Goal: Task Accomplishment & Management: Manage account settings

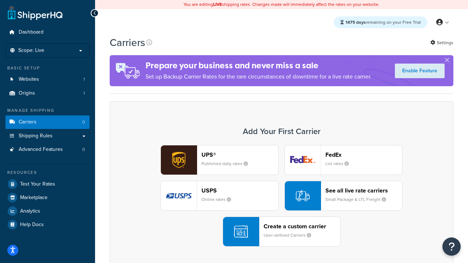
click at [282, 197] on div "UPS® Published daily rates FedEx List rates USPS Online rates See all live rate…" at bounding box center [281, 196] width 329 height 102
click at [364, 155] on header "FedEx" at bounding box center [364, 155] width 77 height 7
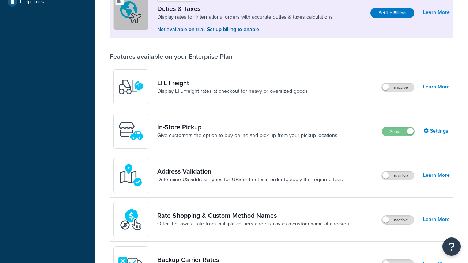
scroll to position [223, 0]
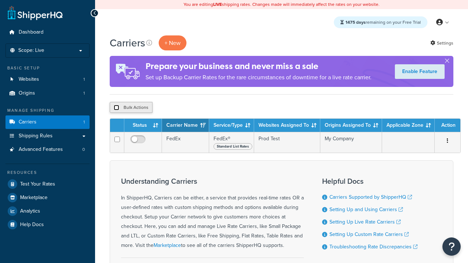
click at [116, 108] on input "checkbox" at bounding box center [116, 107] width 5 height 5
checkbox input "true"
click at [0, 0] on button "Delete" at bounding box center [0, 0] width 0 height 0
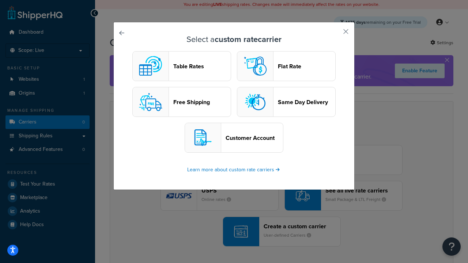
click at [182, 67] on header "Table Rates" at bounding box center [201, 66] width 57 height 7
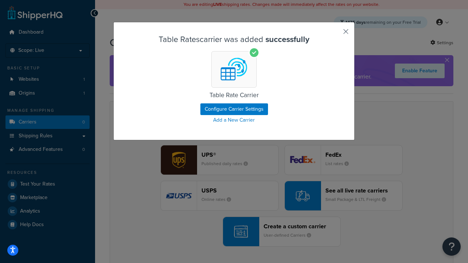
click at [335, 34] on button "button" at bounding box center [335, 34] width 2 height 2
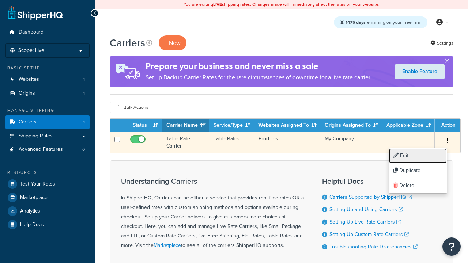
click at [418, 156] on link "Edit" at bounding box center [418, 156] width 58 height 15
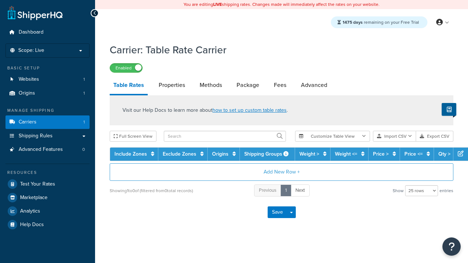
select select "25"
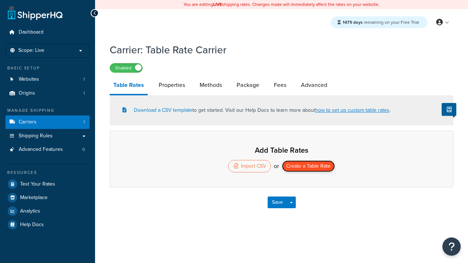
click at [309, 167] on button "Create a Table Rate" at bounding box center [308, 167] width 53 height 12
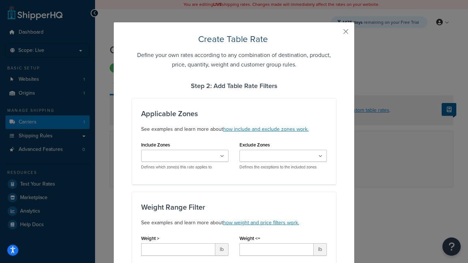
type input "10"
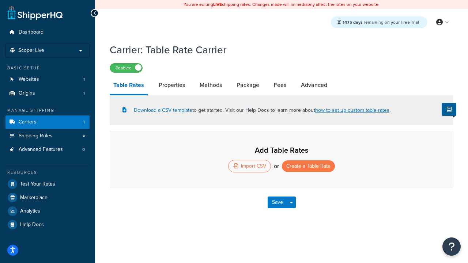
select select "25"
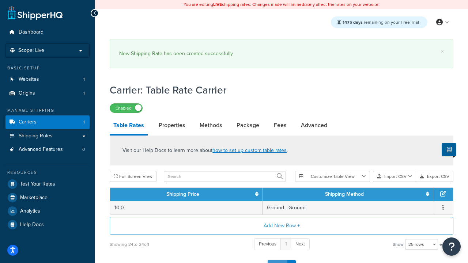
click at [277, 261] on button "Save" at bounding box center [278, 267] width 20 height 12
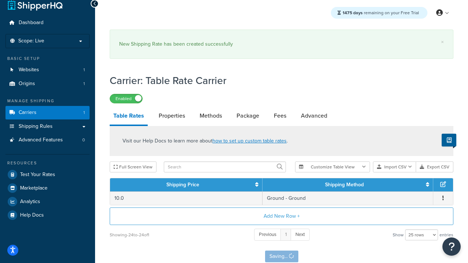
scroll to position [0, 0]
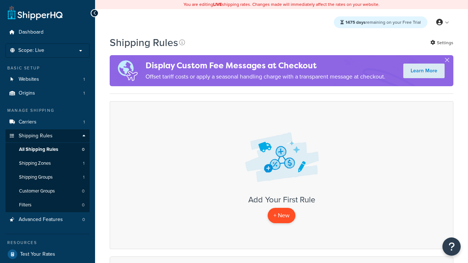
click at [282, 216] on p "+ New" at bounding box center [282, 215] width 28 height 15
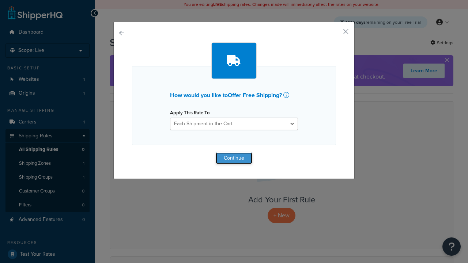
click at [234, 158] on button "Continue" at bounding box center [234, 159] width 37 height 12
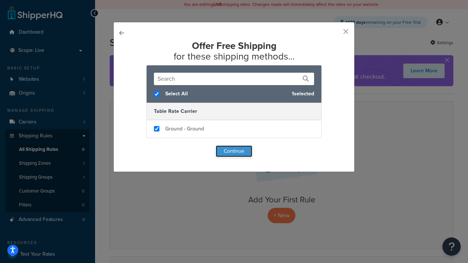
click at [234, 151] on button "Continue" at bounding box center [234, 152] width 37 height 12
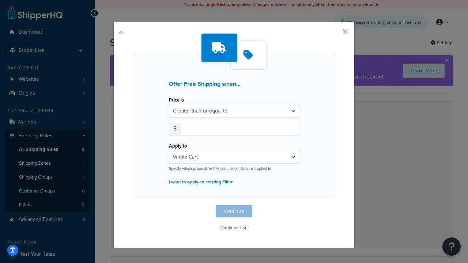
click at [176, 100] on label "Price is" at bounding box center [176, 99] width 15 height 5
click at [176, 105] on select "Greater than or equal to Between or equal to Less than or equal to" at bounding box center [234, 111] width 130 height 12
click at [240, 129] on input "number" at bounding box center [240, 129] width 118 height 12
type input "50"
click at [234, 212] on button "Continue" at bounding box center [234, 212] width 37 height 12
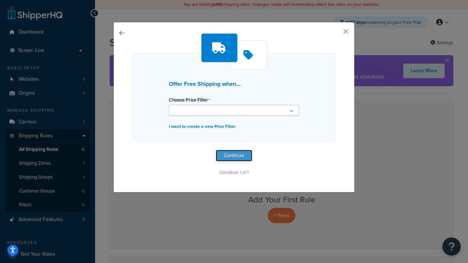
click at [234, 156] on button "Continue" at bounding box center [234, 156] width 37 height 12
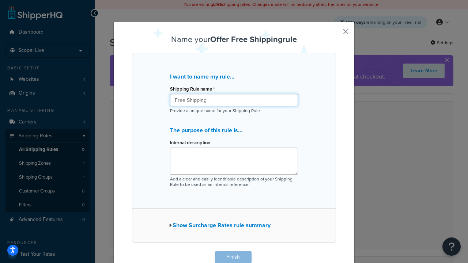
type input "Free Shipping"
click at [233, 258] on button "Finish" at bounding box center [233, 258] width 37 height 12
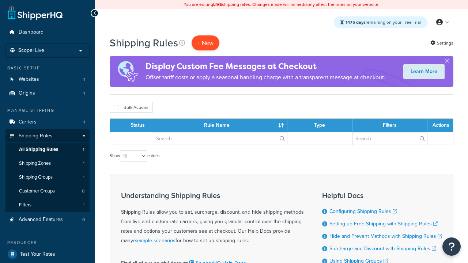
click at [206, 43] on p "+ New" at bounding box center [206, 42] width 28 height 15
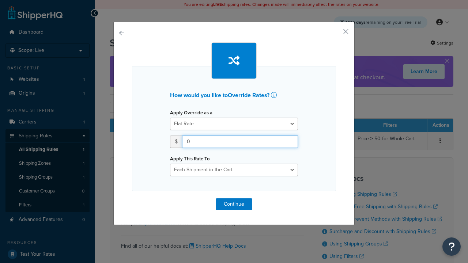
type input "100"
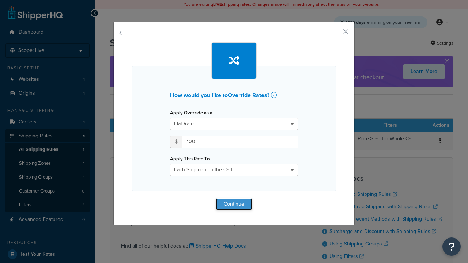
click at [234, 204] on button "Continue" at bounding box center [234, 205] width 37 height 12
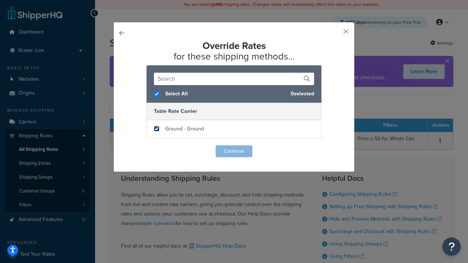
click at [157, 129] on input "checkbox" at bounding box center [156, 128] width 5 height 5
checkbox input "true"
click at [234, 151] on button "Continue" at bounding box center [234, 152] width 37 height 12
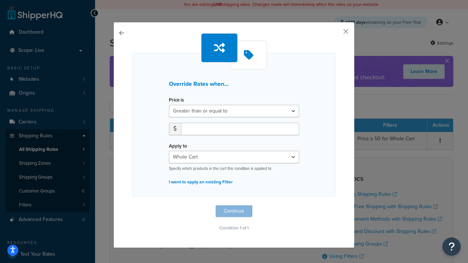
click at [176, 100] on label "Price is" at bounding box center [176, 99] width 15 height 5
click at [176, 105] on select "Greater than or equal to Between or equal to Less than or equal to" at bounding box center [234, 111] width 130 height 12
click at [240, 129] on input "number" at bounding box center [240, 129] width 118 height 12
type input "100"
click at [234, 212] on button "Continue" at bounding box center [234, 212] width 37 height 12
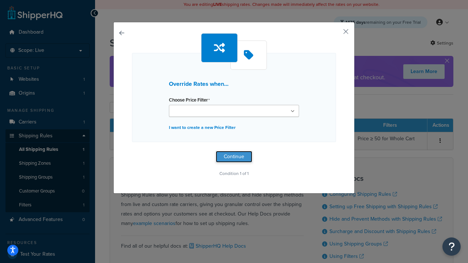
click at [234, 157] on button "Continue" at bounding box center [234, 157] width 37 height 12
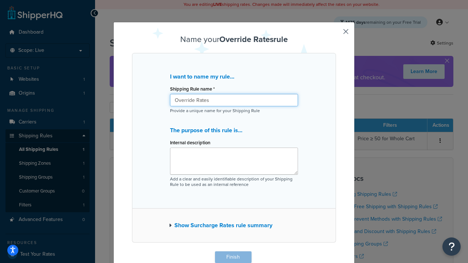
type input "Override Rates"
click at [233, 258] on button "Finish" at bounding box center [233, 258] width 37 height 12
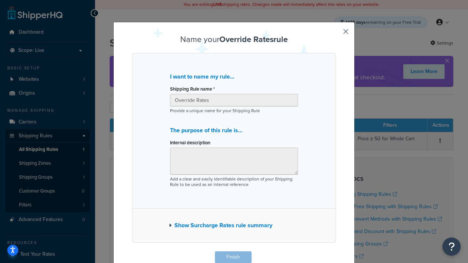
scroll to position [0, 0]
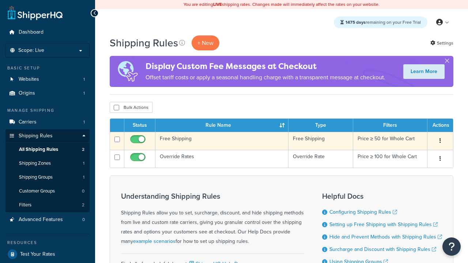
click at [440, 142] on icon "button" at bounding box center [440, 140] width 1 height 5
click at [0, 0] on link "Delete" at bounding box center [0, 0] width 0 height 0
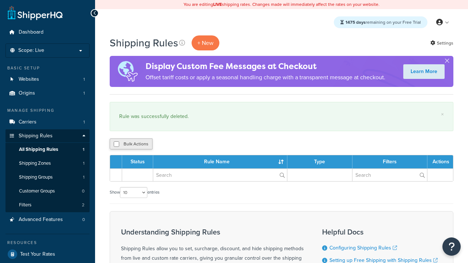
click at [131, 145] on button "Bulk Actions" at bounding box center [131, 144] width 43 height 11
checkbox input "true"
click at [0, 0] on button "Delete" at bounding box center [0, 0] width 0 height 0
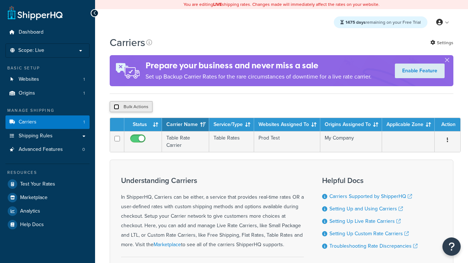
click at [116, 108] on input "checkbox" at bounding box center [116, 106] width 5 height 5
checkbox input "true"
click at [0, 0] on button "Delete" at bounding box center [0, 0] width 0 height 0
